Goal: Transaction & Acquisition: Purchase product/service

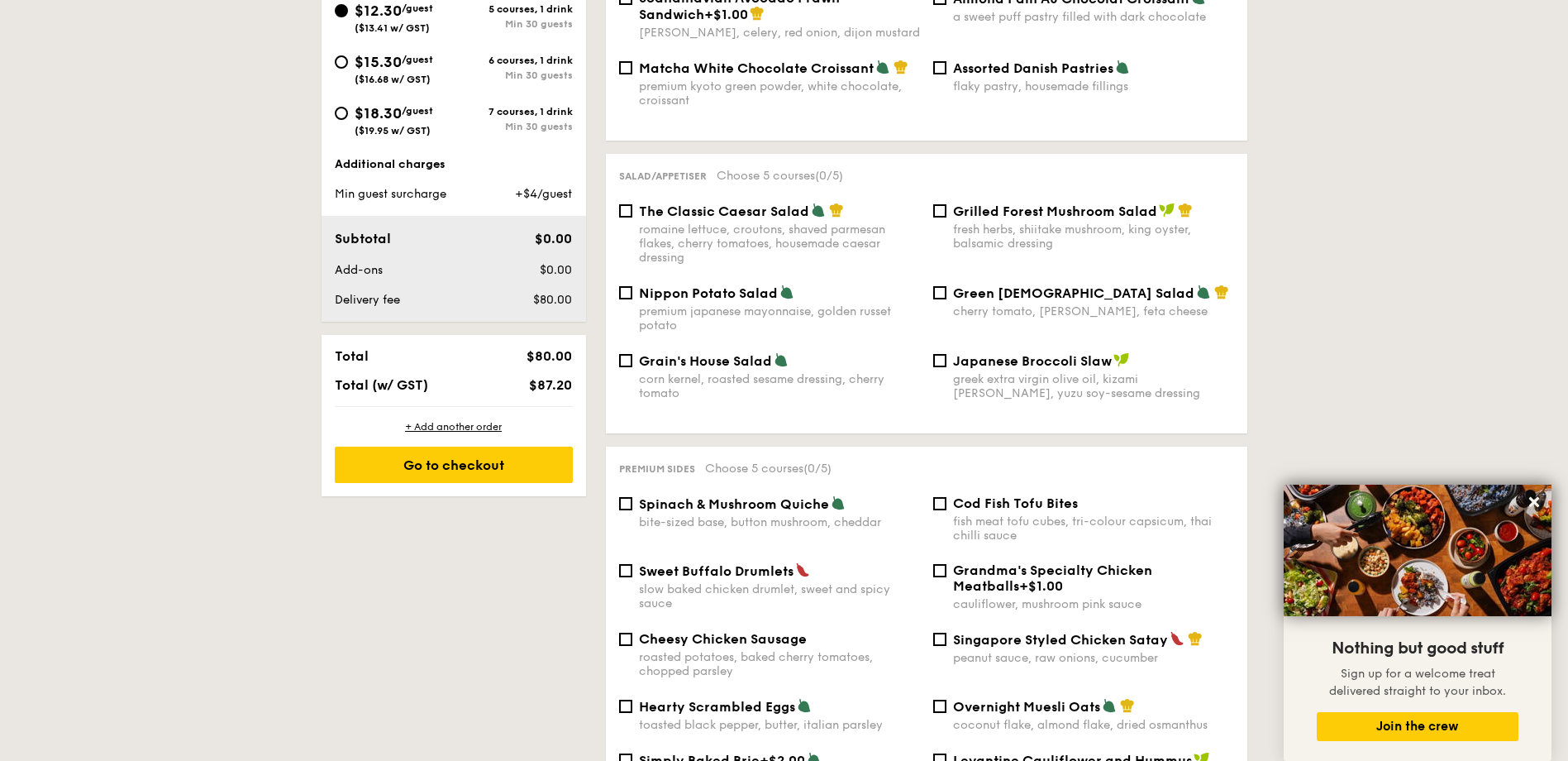
scroll to position [331, 0]
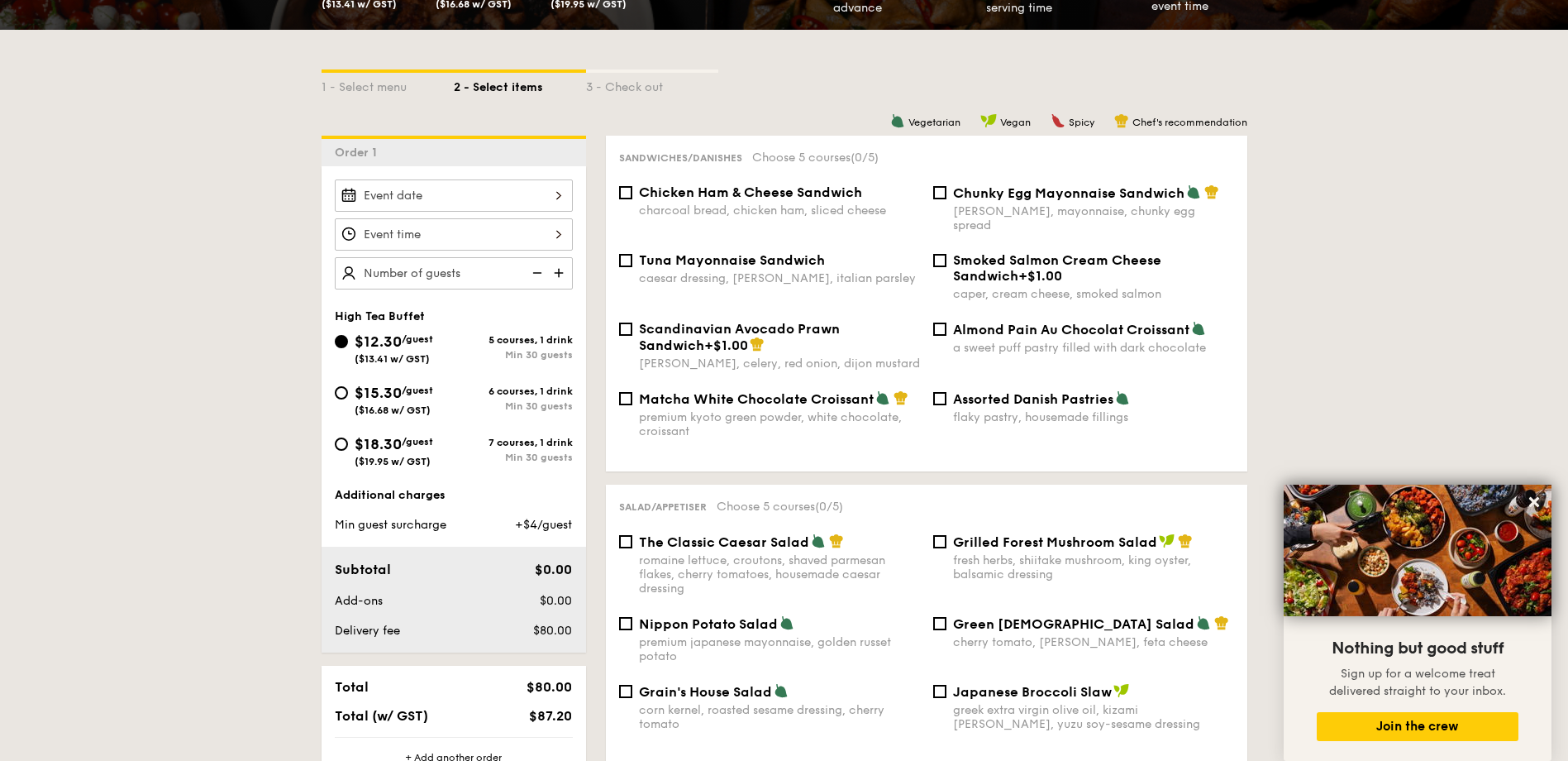
drag, startPoint x: 627, startPoint y: 492, endPoint x: 745, endPoint y: 503, distance: 118.5
click at [745, 503] on div "Salad/Appetiser Choose 5 courses (0/5) The Classic Caesar Salad romaine lettuce…" at bounding box center [927, 624] width 641 height 279
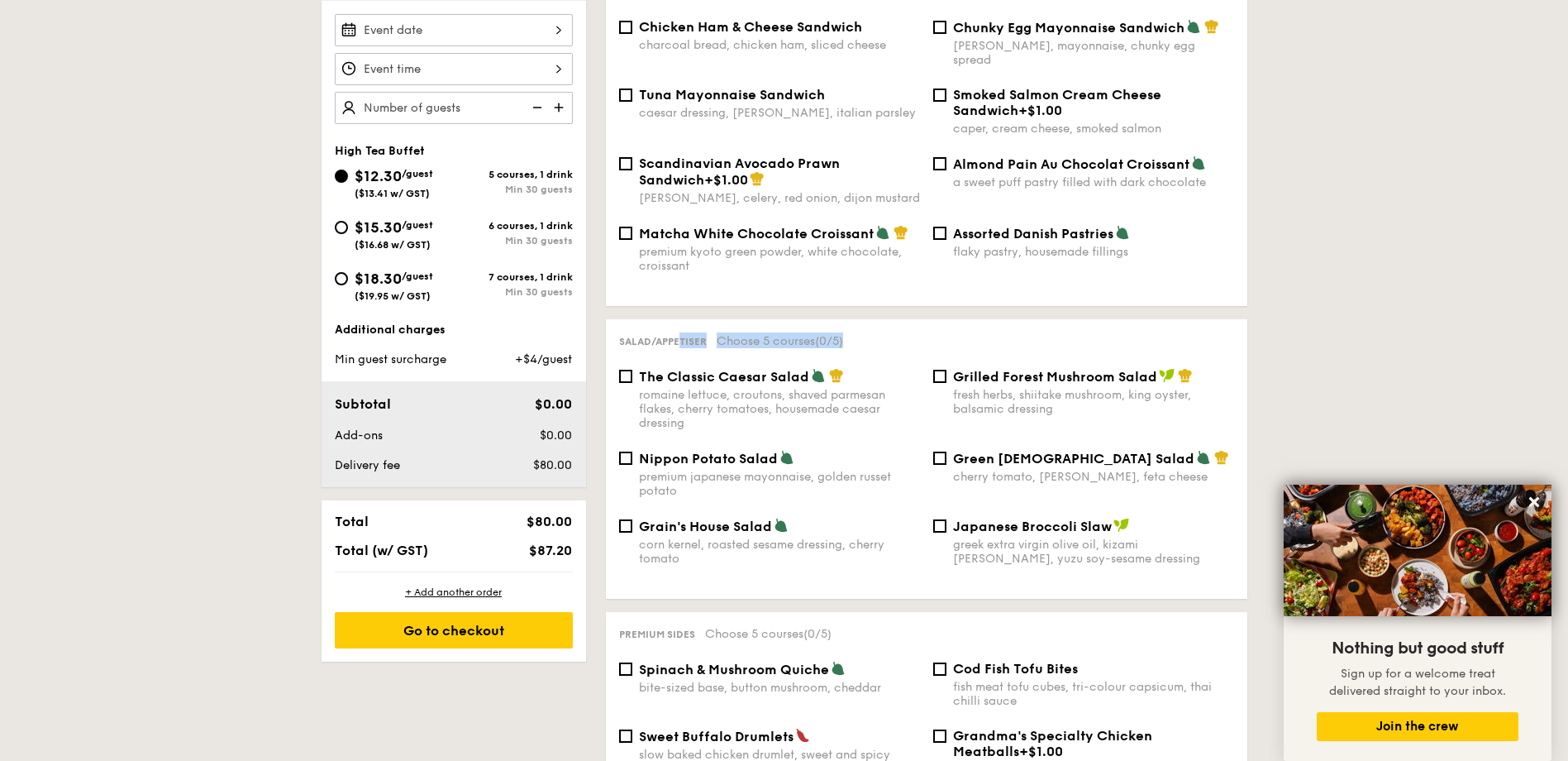
scroll to position [414, 0]
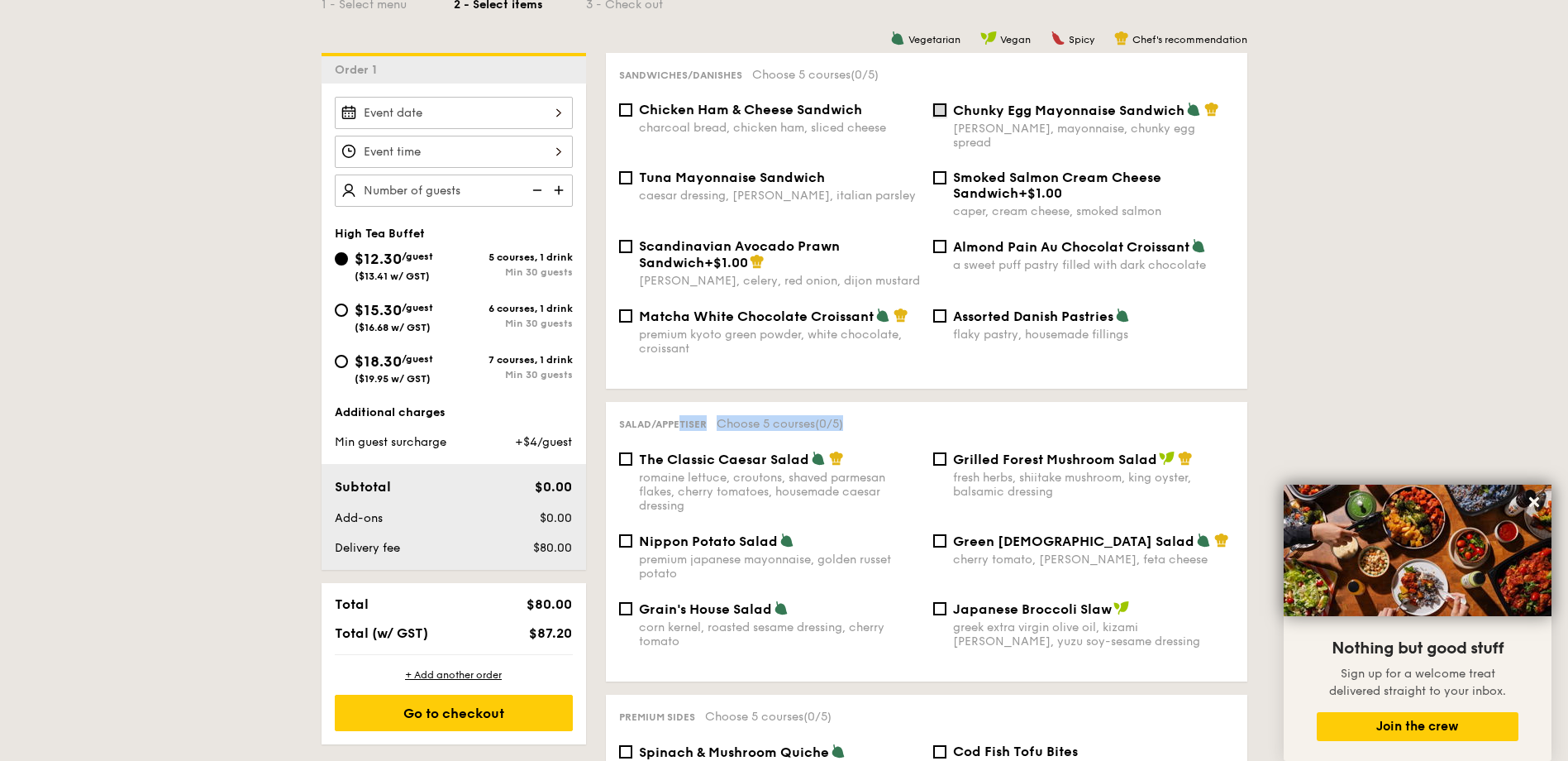
click at [933, 106] on input "Chunky Egg Mayonnaise Sandwich dijon mustard, mayonnaise, chunky egg spread" at bounding box center [940, 110] width 13 height 13
checkbox input "true"
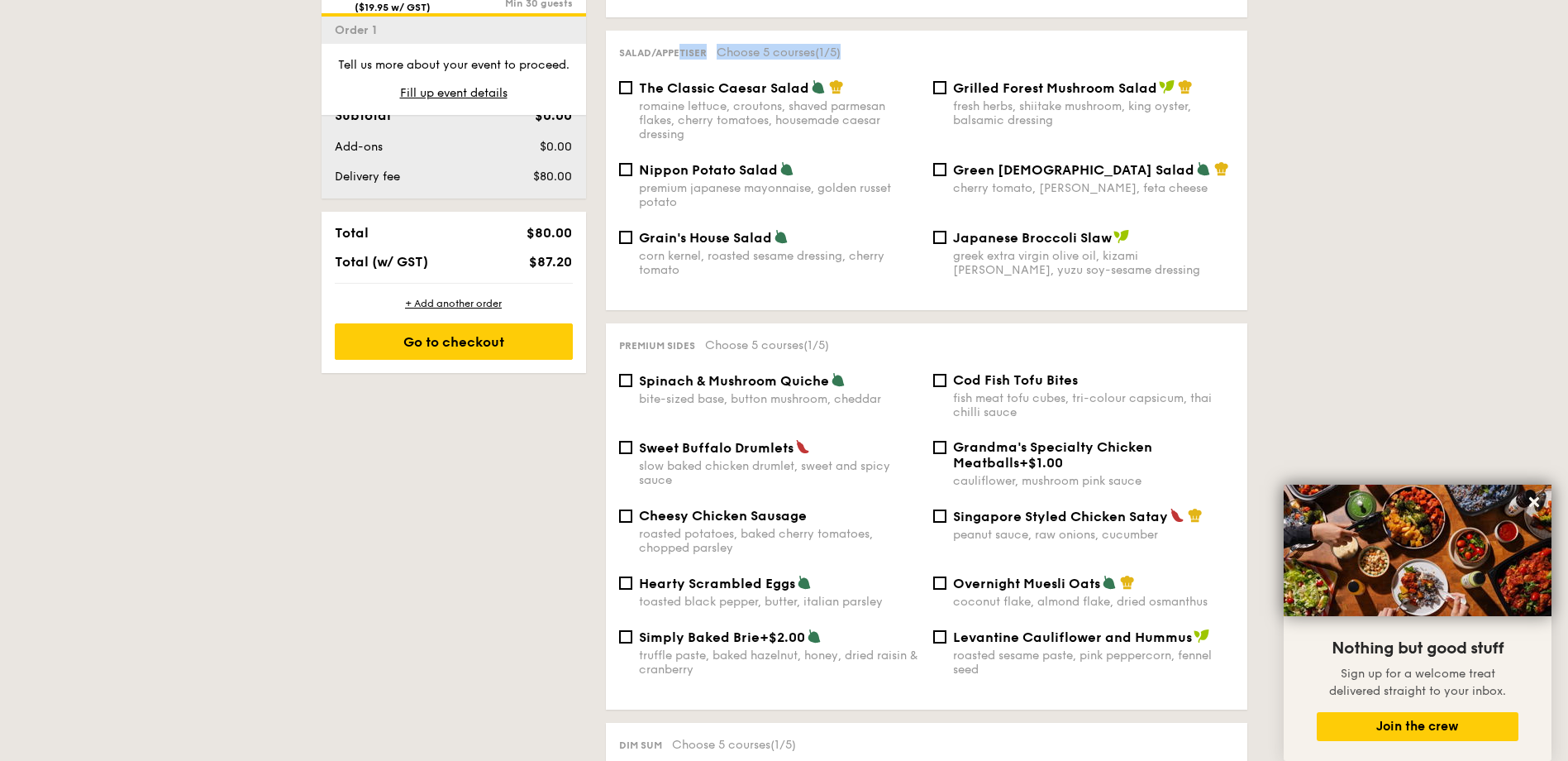
scroll to position [1323, 0]
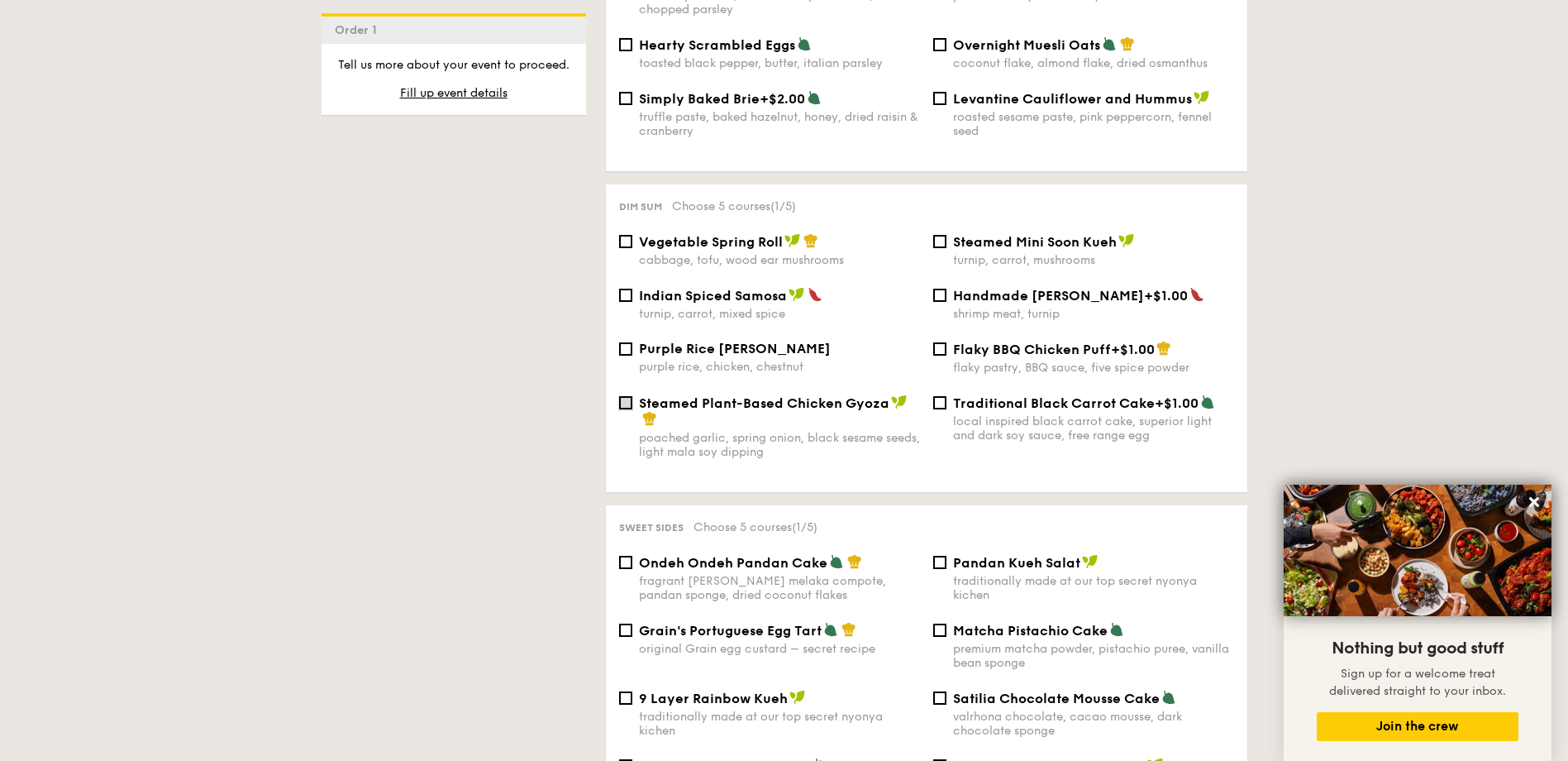
click at [627, 396] on input "Steamed Plant-Based Chicken Gyoza poached garlic, spring onion, black sesame se…" at bounding box center [626, 403] width 13 height 13
checkbox input "true"
click at [630, 233] on div "Vegetable Spring Roll cabbage, tofu, wood ear mushrooms" at bounding box center [769, 250] width 314 height 34
click at [630, 235] on input "Vegetable Spring Roll cabbage, tofu, wood ear mushrooms" at bounding box center [626, 242] width 13 height 13
checkbox input "true"
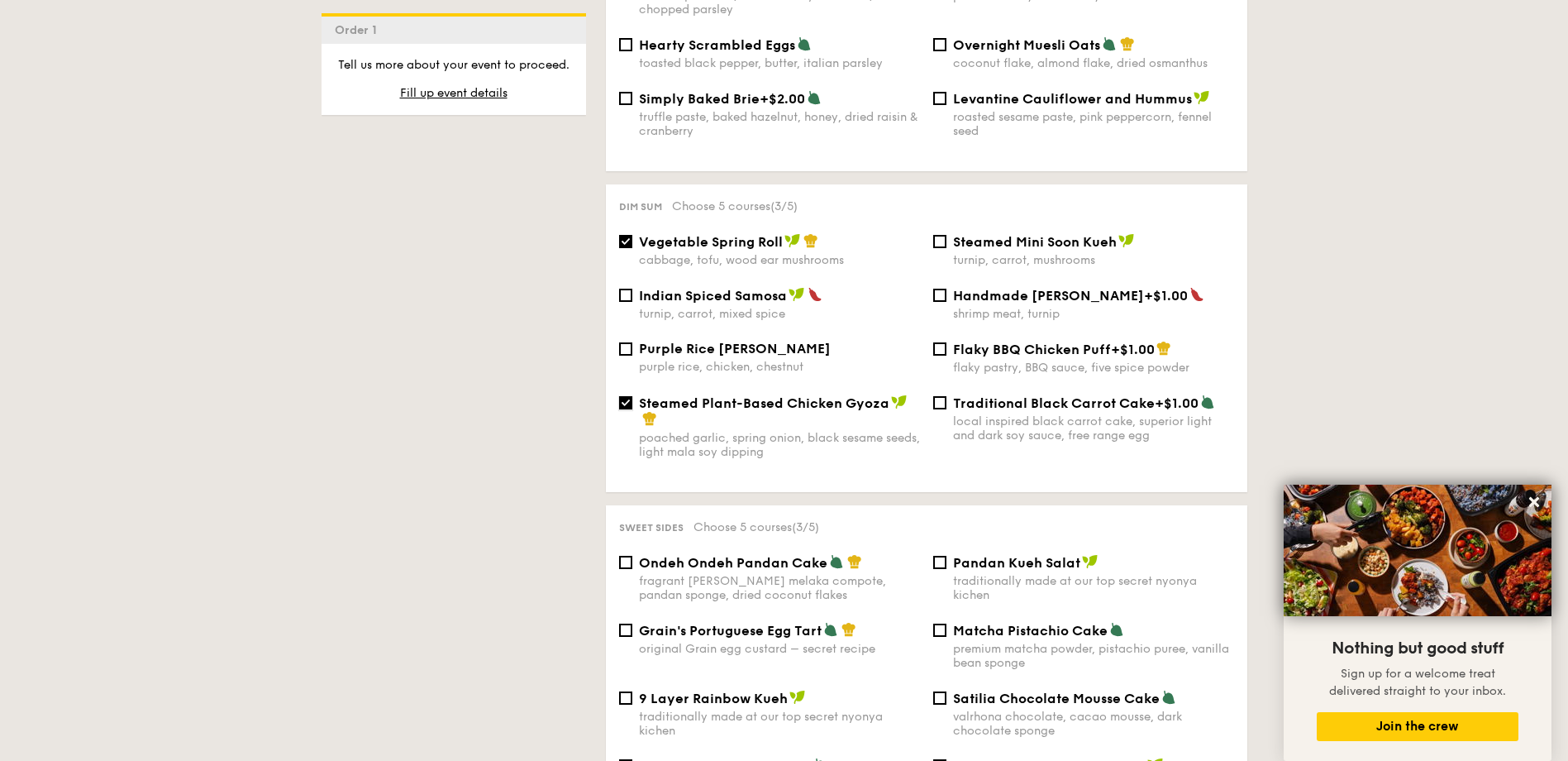
click at [631, 396] on input "Steamed Plant-Based Chicken Gyoza poached garlic, spring onion, black sesame se…" at bounding box center [626, 403] width 13 height 13
checkbox input "false"
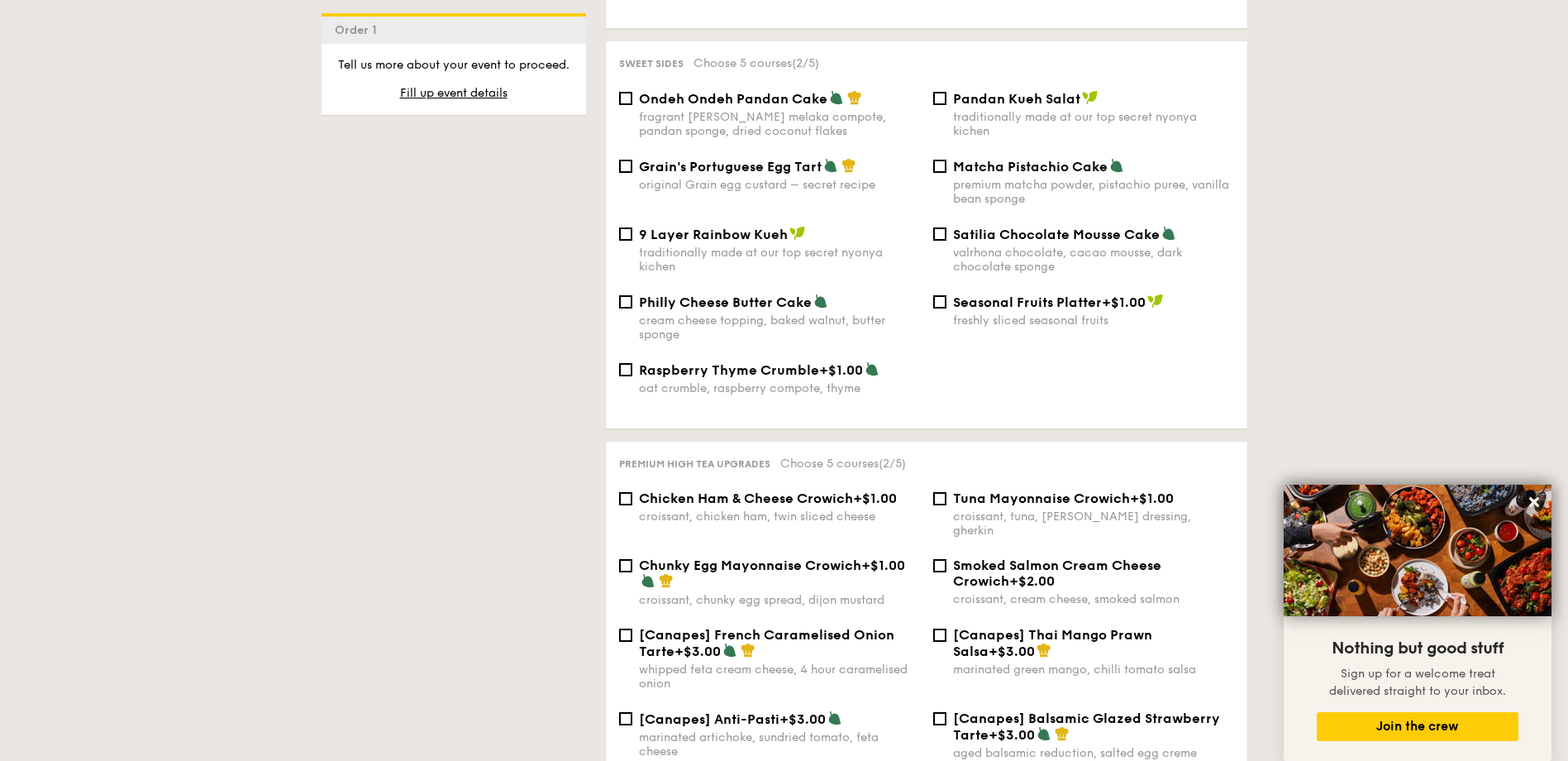
scroll to position [1654, 0]
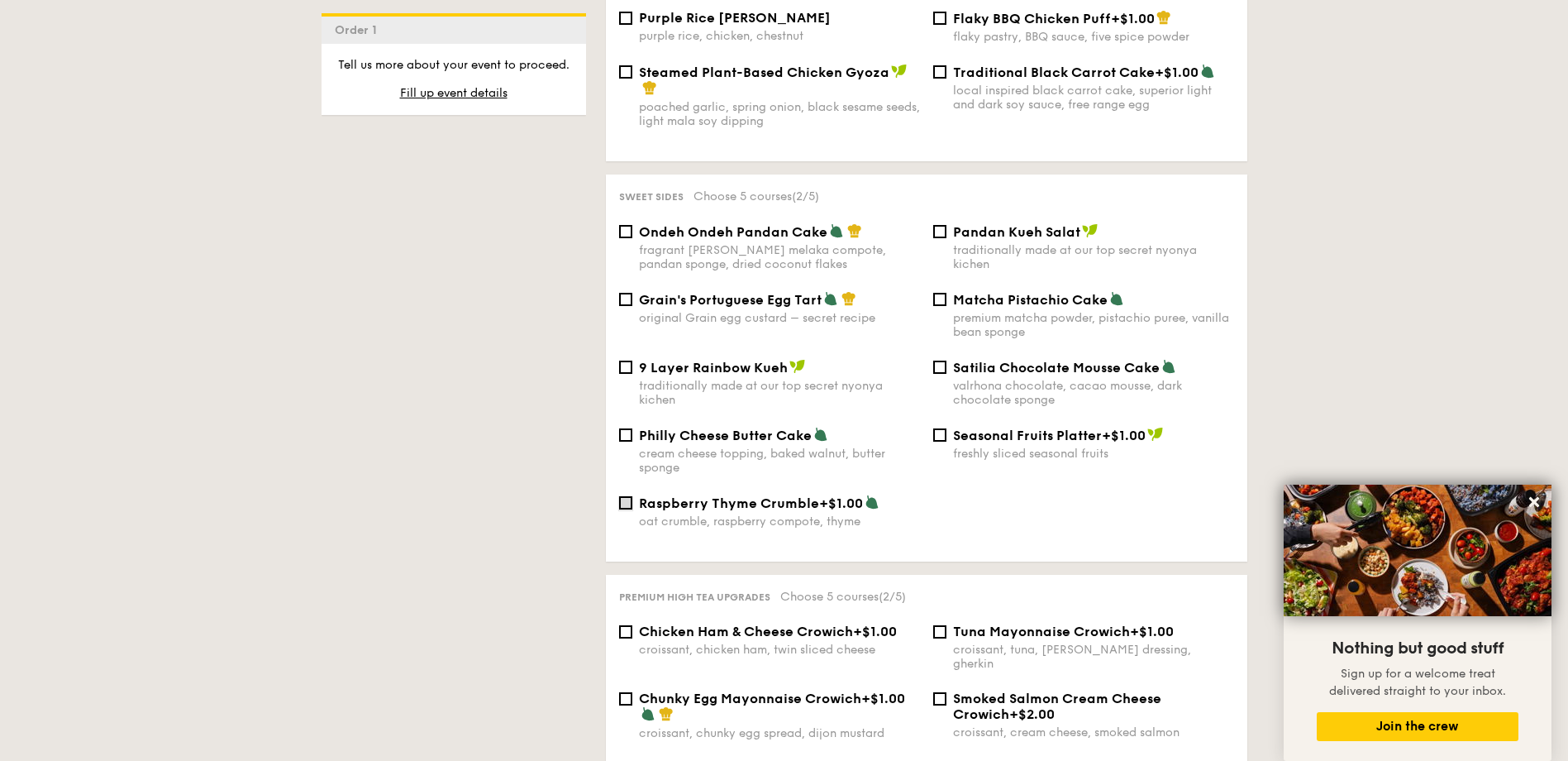
click at [625, 496] on input "Raspberry Thyme Crumble +$1.00 oat crumble, raspberry compote, thyme" at bounding box center [626, 502] width 13 height 13
checkbox input "true"
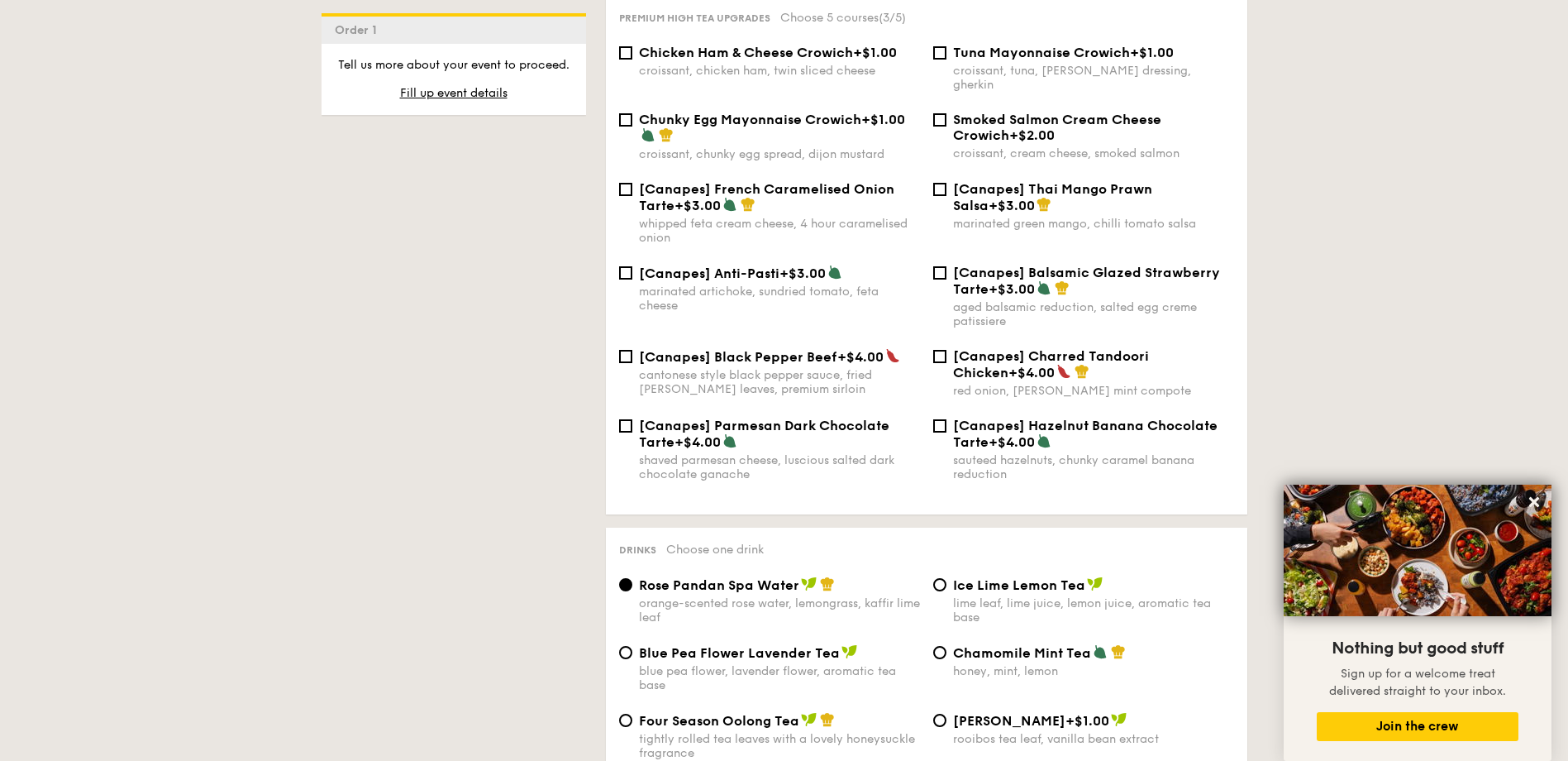
scroll to position [2398, 0]
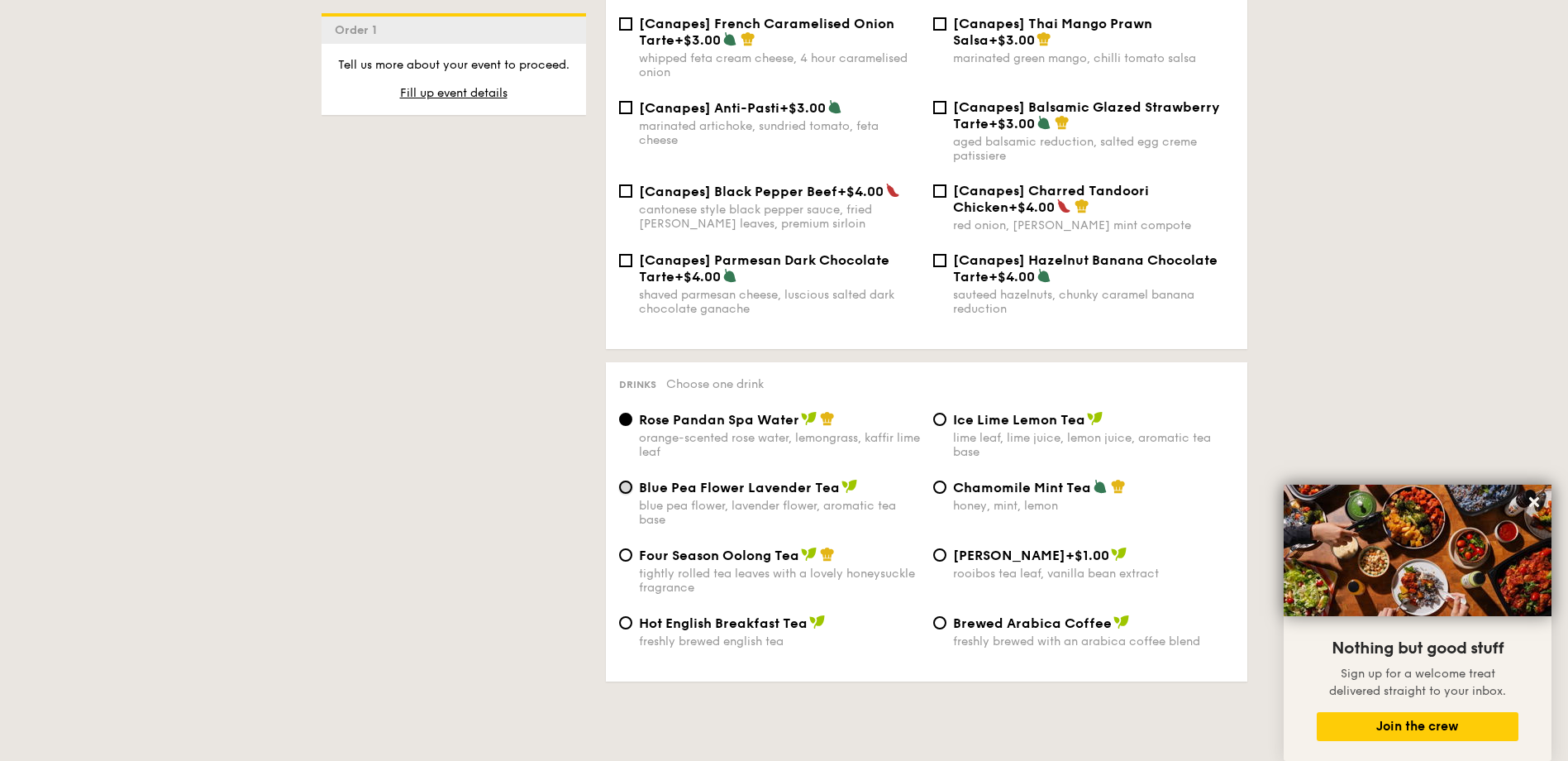
click at [626, 481] on input "Blue Pea Flower Lavender Tea blue pea flower, lavender flower, aromatic tea base" at bounding box center [626, 487] width 13 height 13
radio input "true"
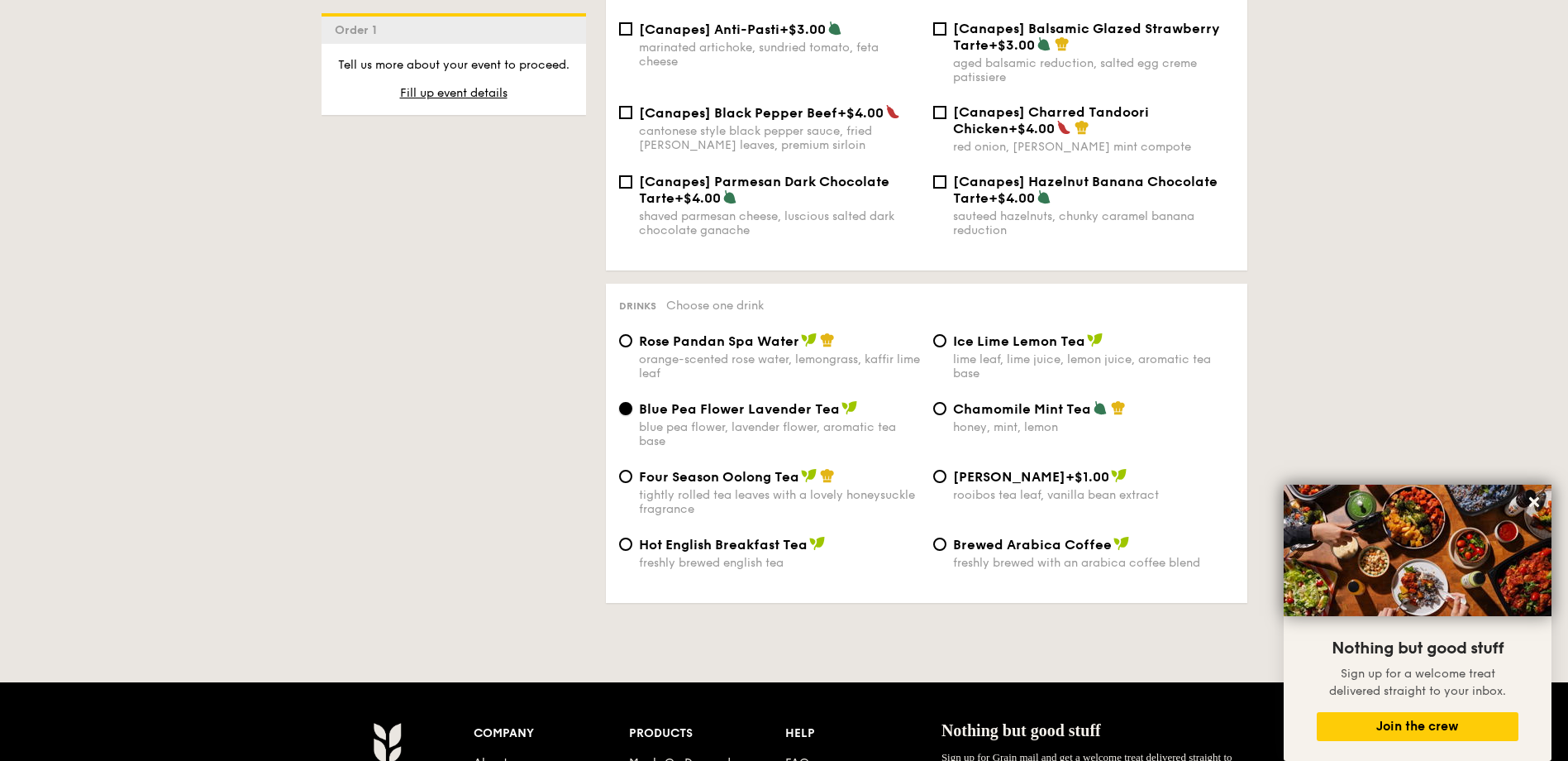
scroll to position [2146, 0]
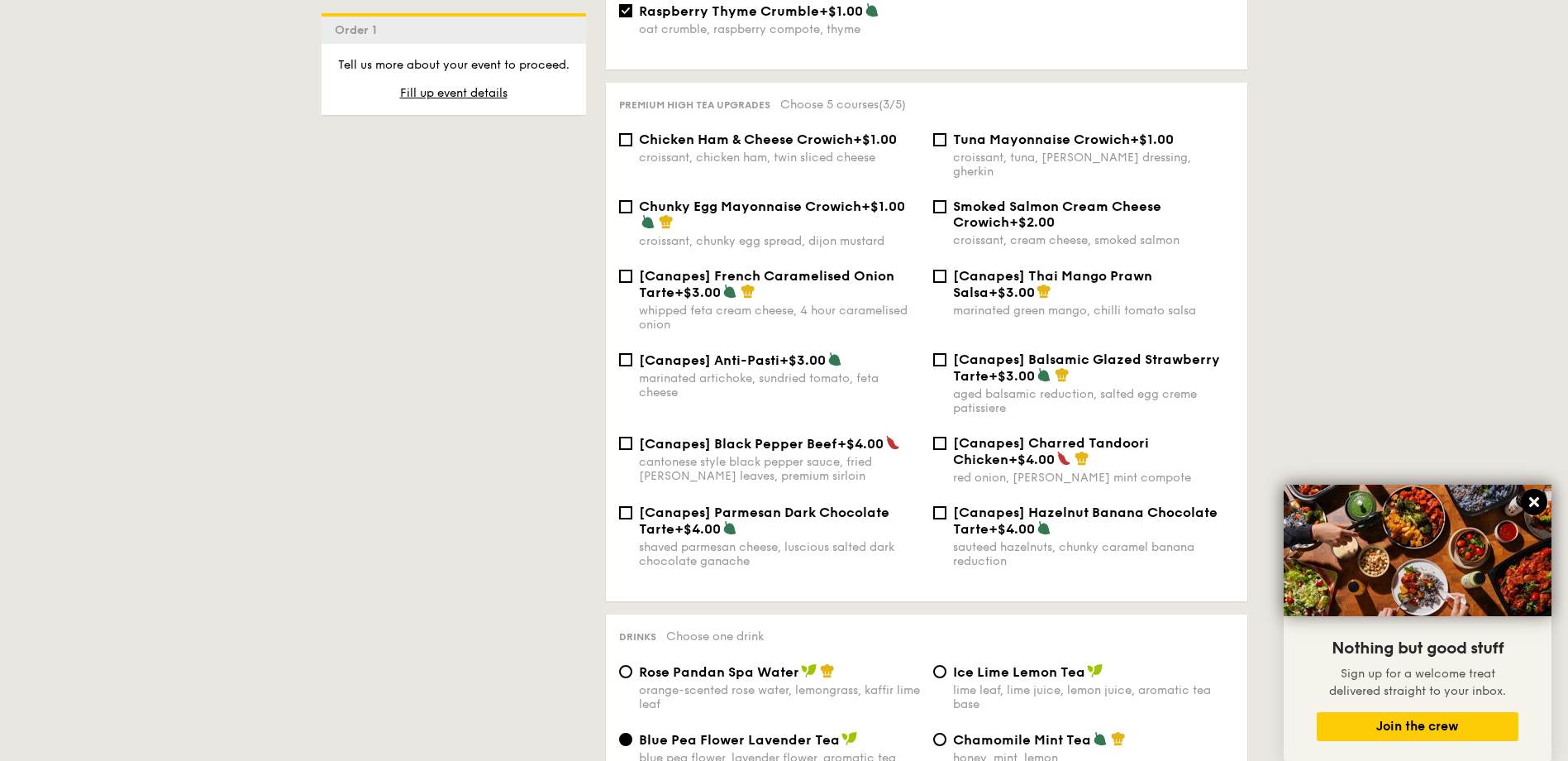
click at [1542, 502] on button at bounding box center [1534, 501] width 26 height 26
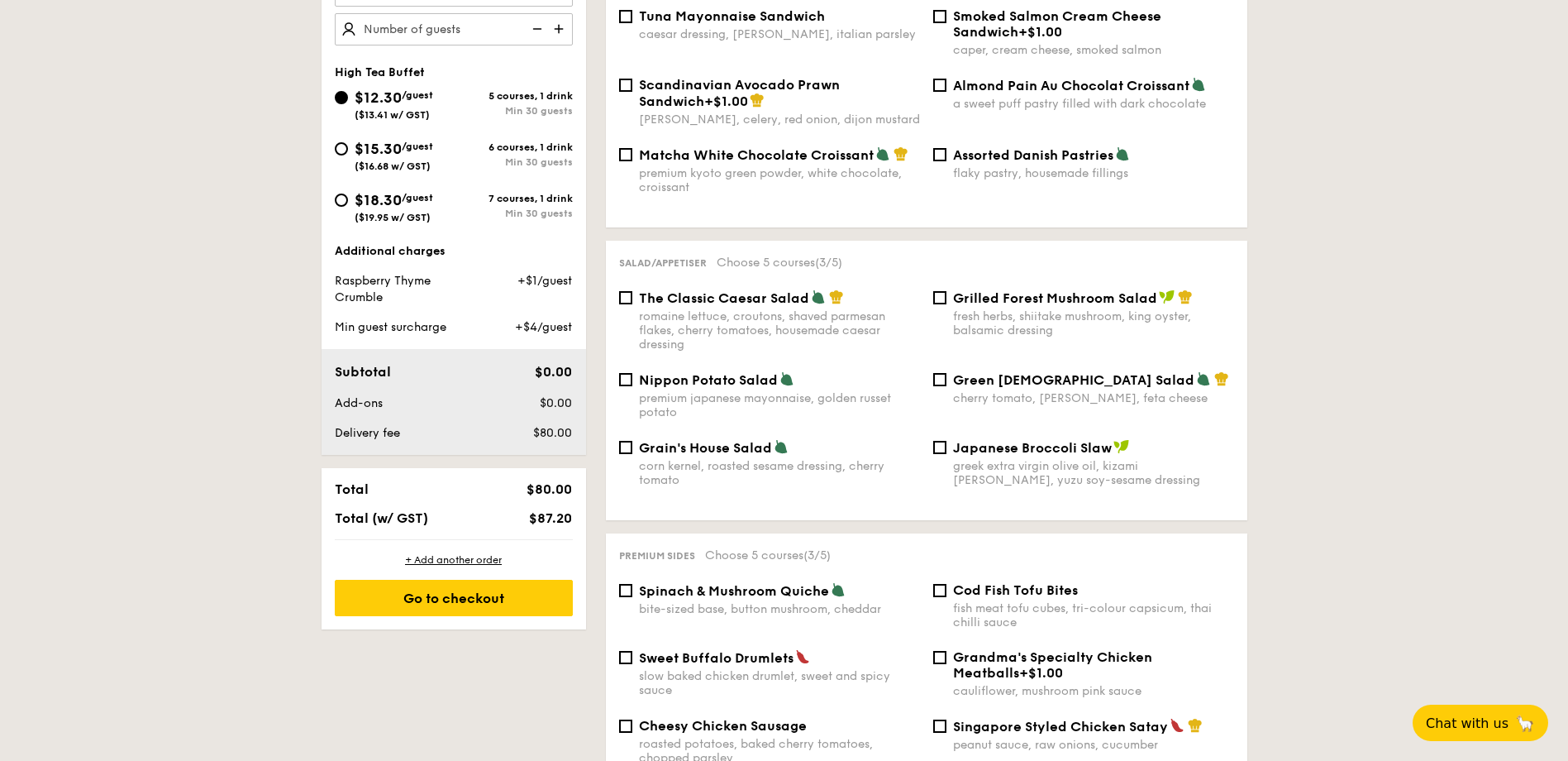
scroll to position [244, 0]
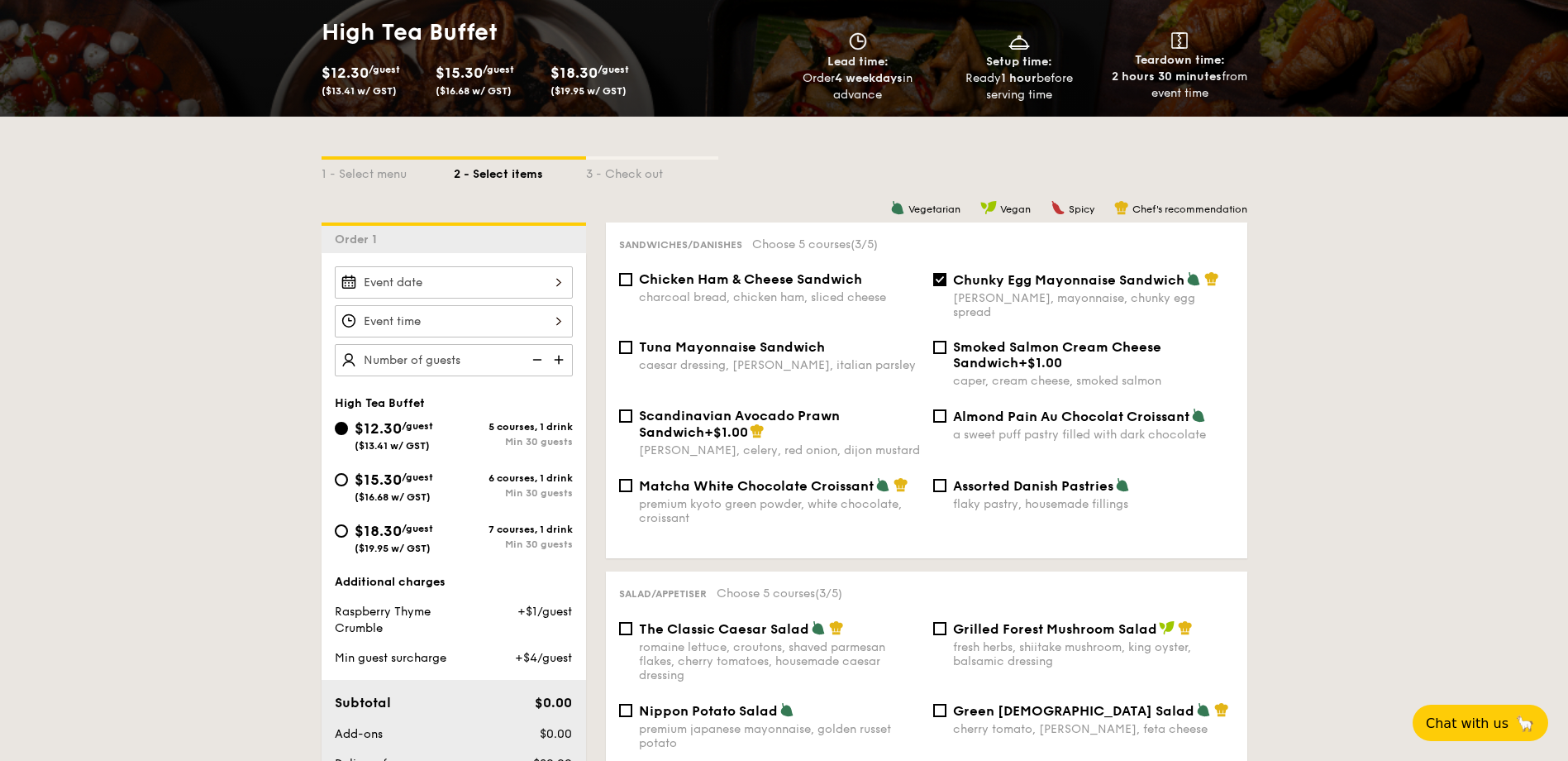
drag, startPoint x: 954, startPoint y: 277, endPoint x: 1182, endPoint y: 285, distance: 228.1
click at [1182, 285] on span "Chunky Egg Mayonnaise Sandwich" at bounding box center [1069, 279] width 231 height 16
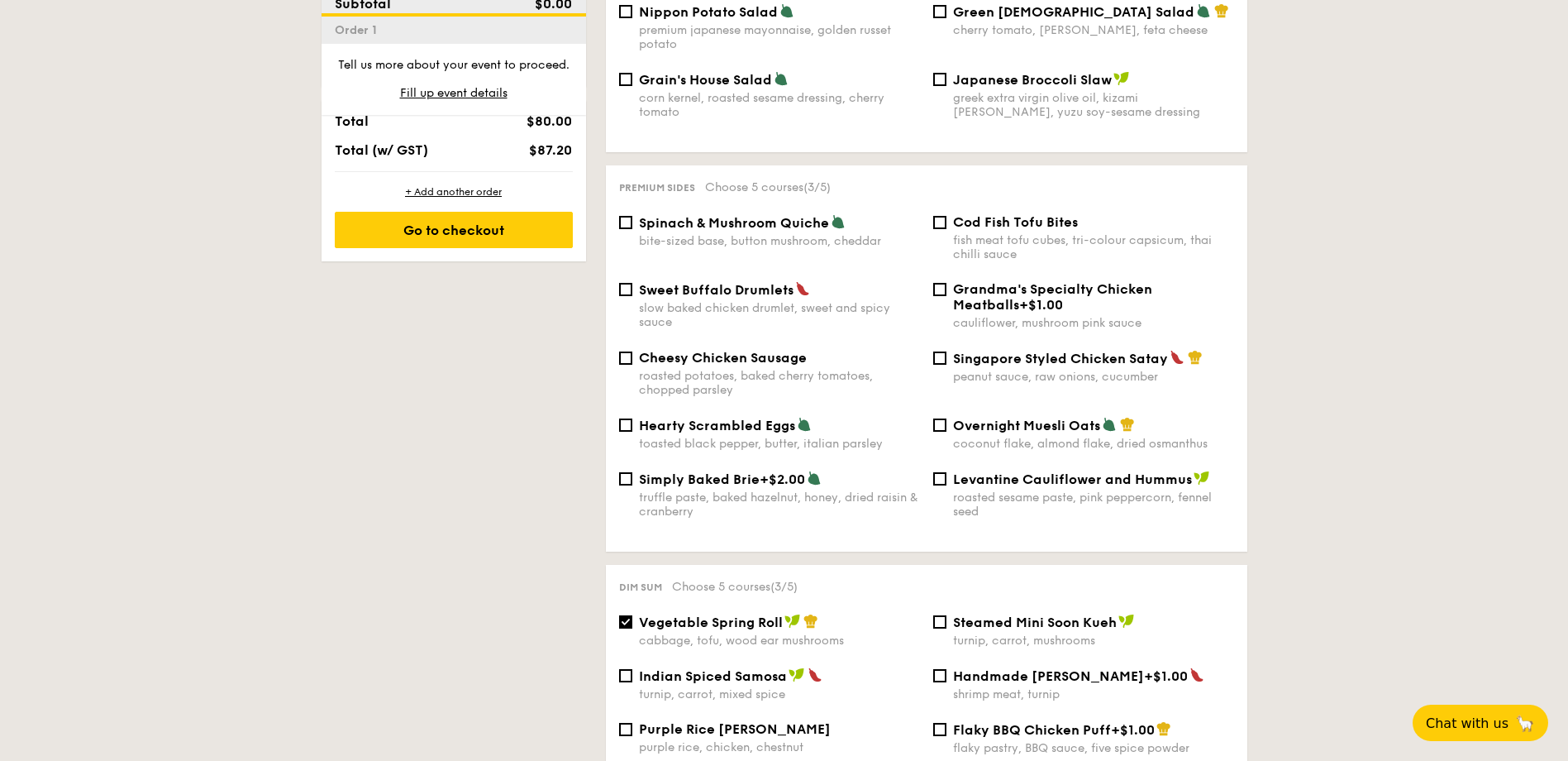
scroll to position [1236, 0]
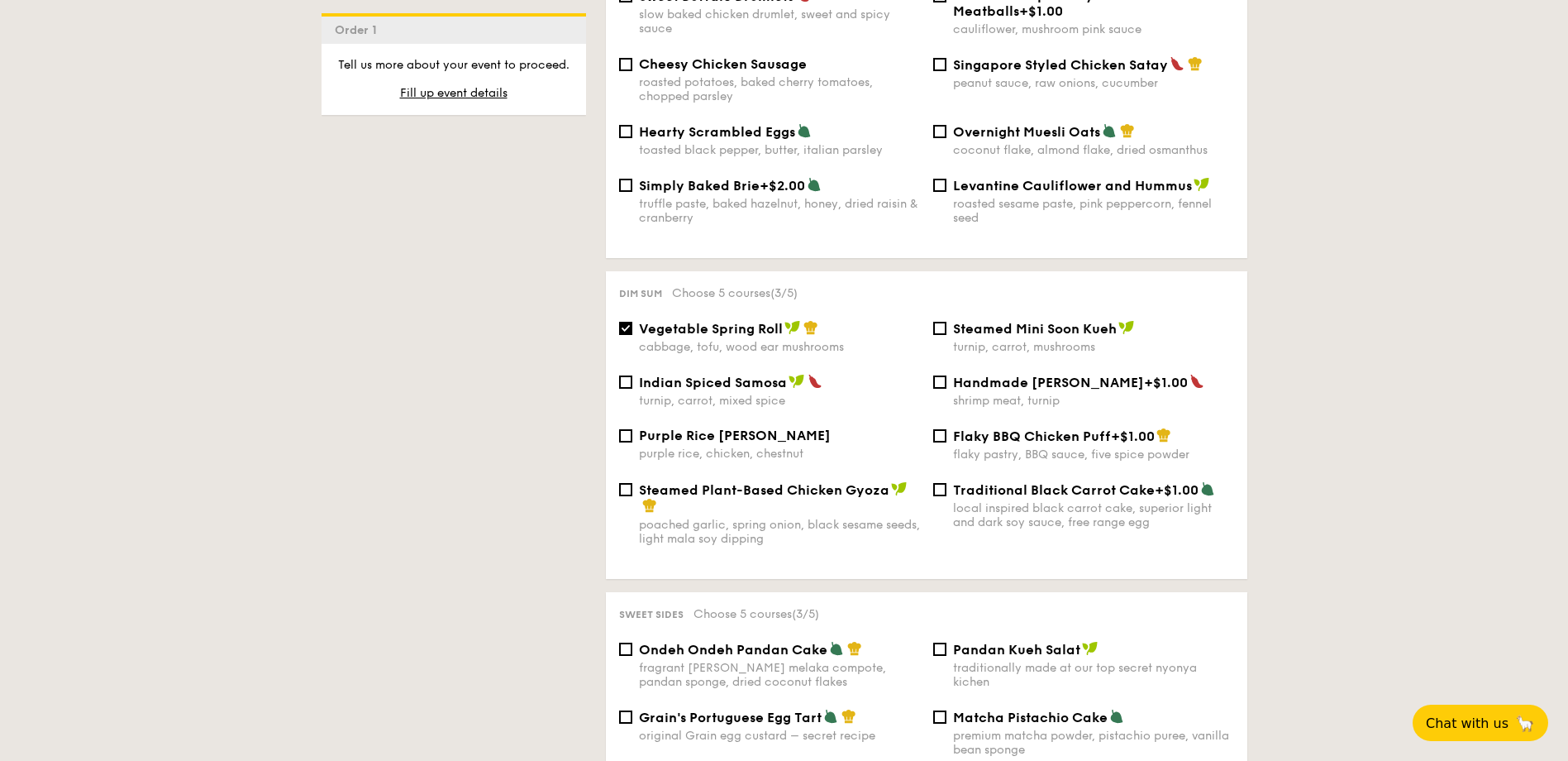
drag, startPoint x: 638, startPoint y: 315, endPoint x: 783, endPoint y: 317, distance: 145.0
click at [783, 320] on div "Vegetable Spring Roll cabbage, tofu, wood ear mushrooms" at bounding box center [769, 337] width 314 height 34
copy span "Chunky Egg Mayonnaise Sandwich"
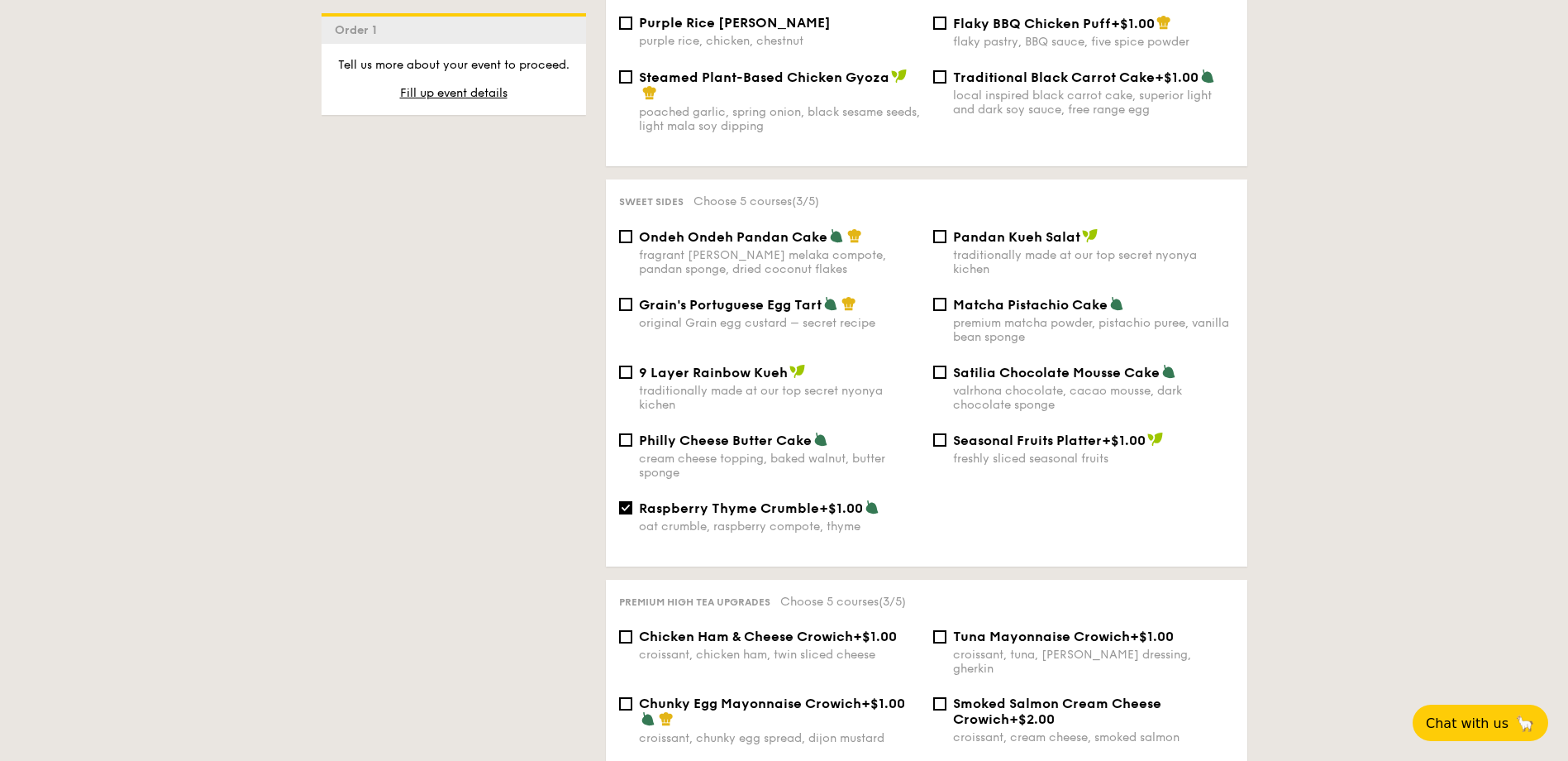
drag, startPoint x: 643, startPoint y: 496, endPoint x: 856, endPoint y: 496, distance: 213.0
click at [856, 499] on div "Raspberry Thyme Crumble +$1.00" at bounding box center [779, 508] width 281 height 17
drag, startPoint x: 642, startPoint y: 492, endPoint x: 861, endPoint y: 499, distance: 219.1
click at [861, 499] on div "Raspberry Thyme Crumble +$1.00" at bounding box center [779, 508] width 281 height 17
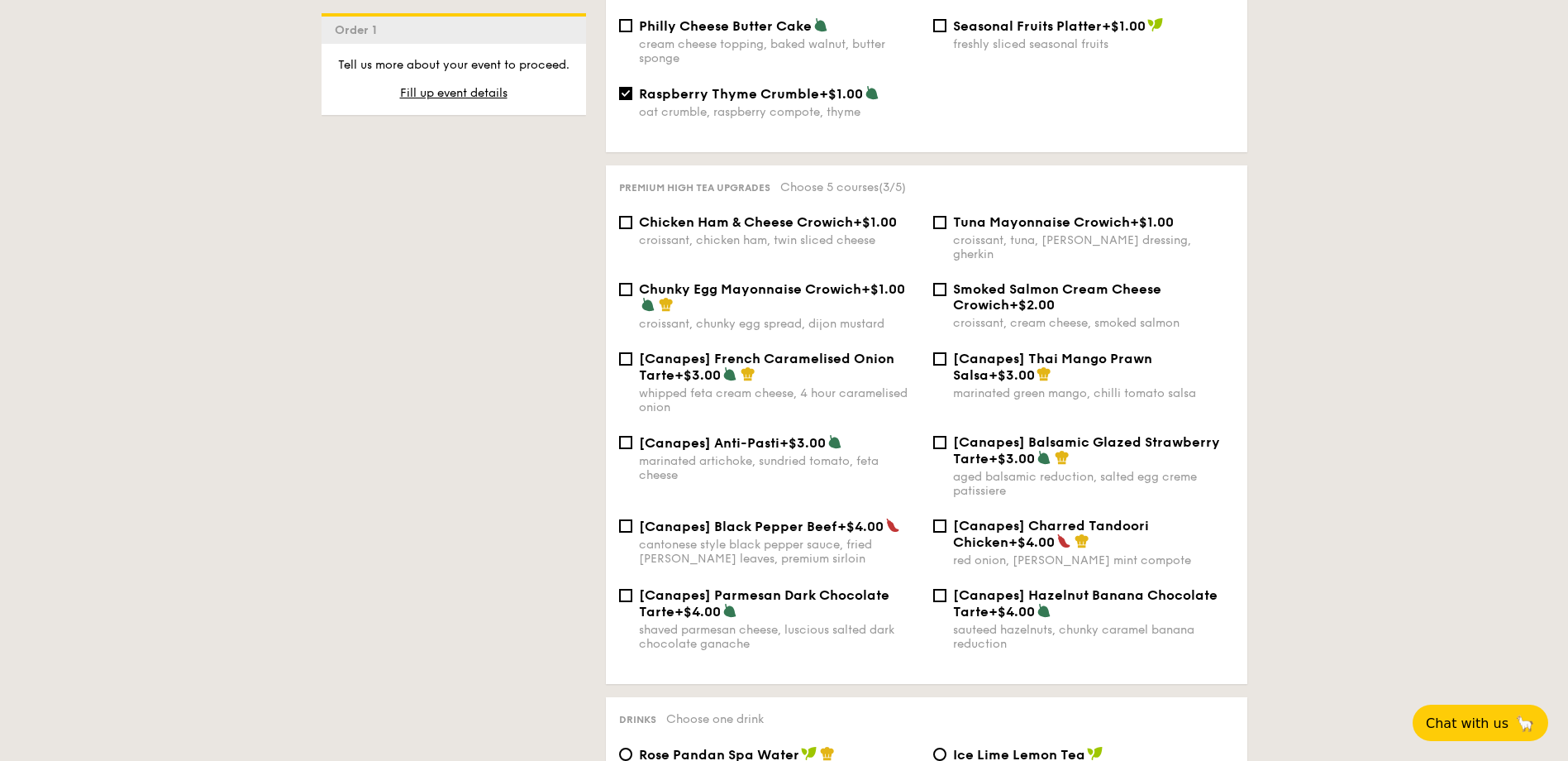
scroll to position [2394, 0]
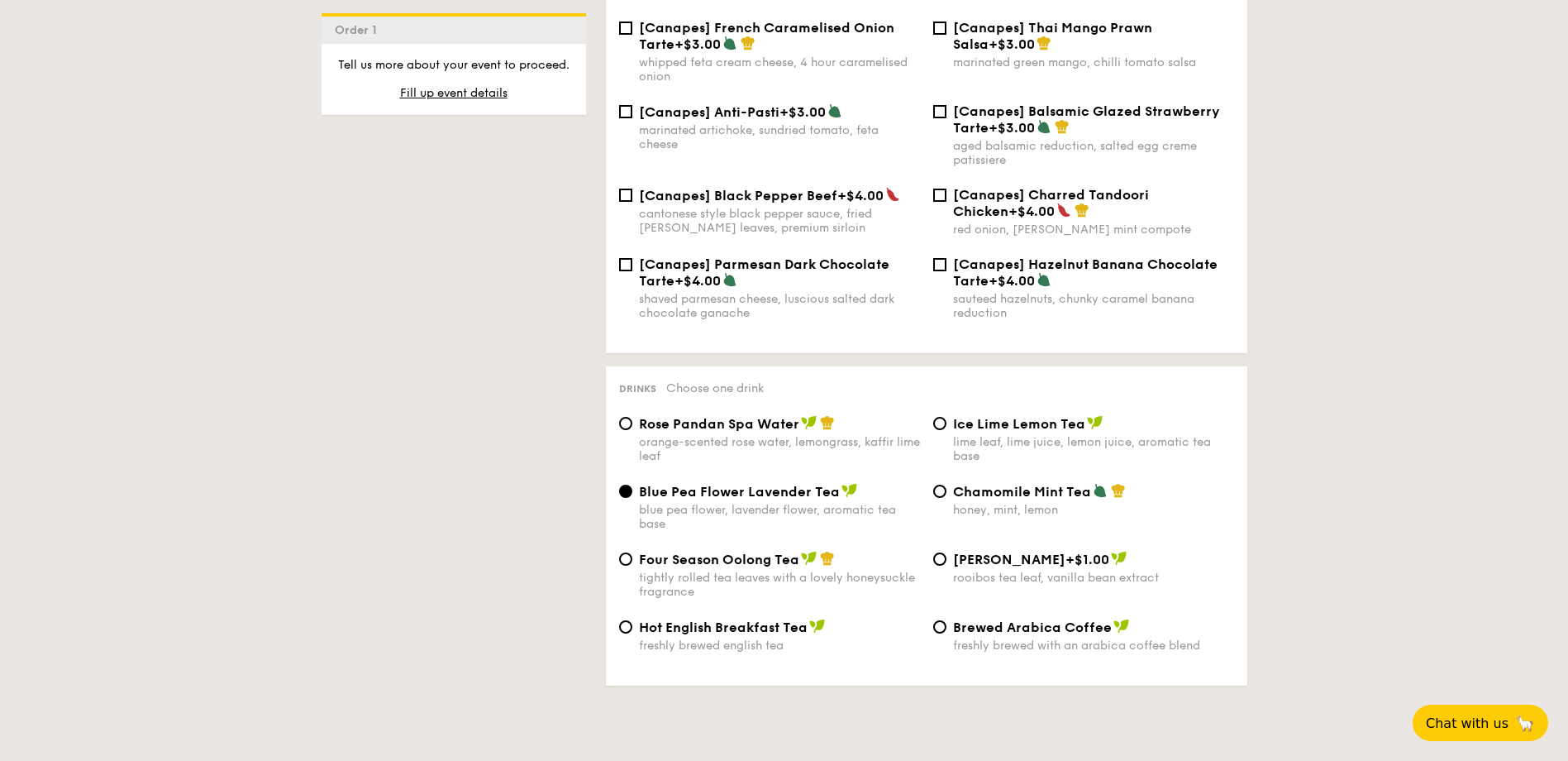
drag, startPoint x: 641, startPoint y: 467, endPoint x: 835, endPoint y: 468, distance: 194.0
click at [835, 484] on span "Blue Pea Flower Lavender Tea" at bounding box center [739, 491] width 201 height 16
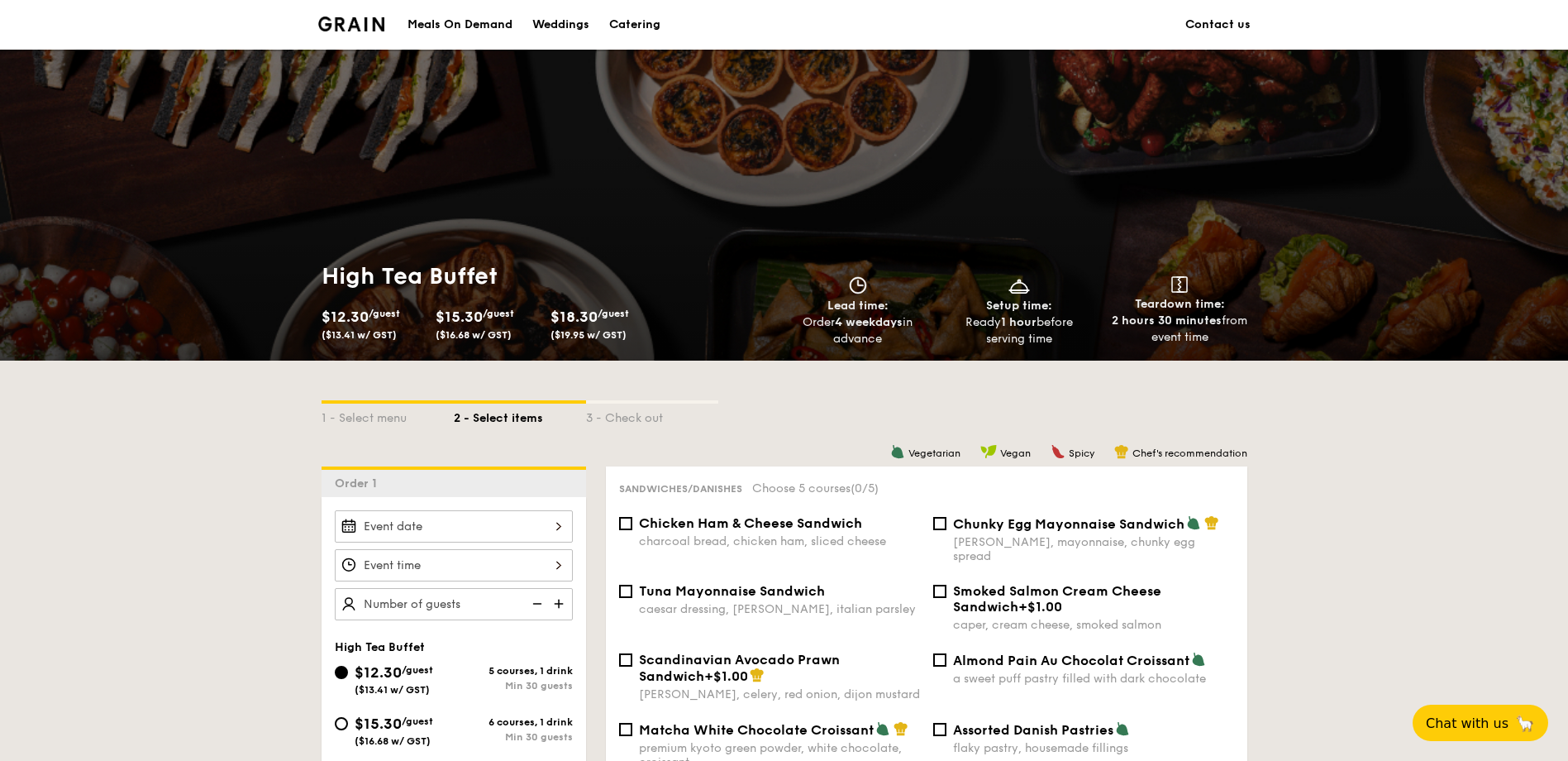
scroll to position [166, 0]
